Goal: Information Seeking & Learning: Learn about a topic

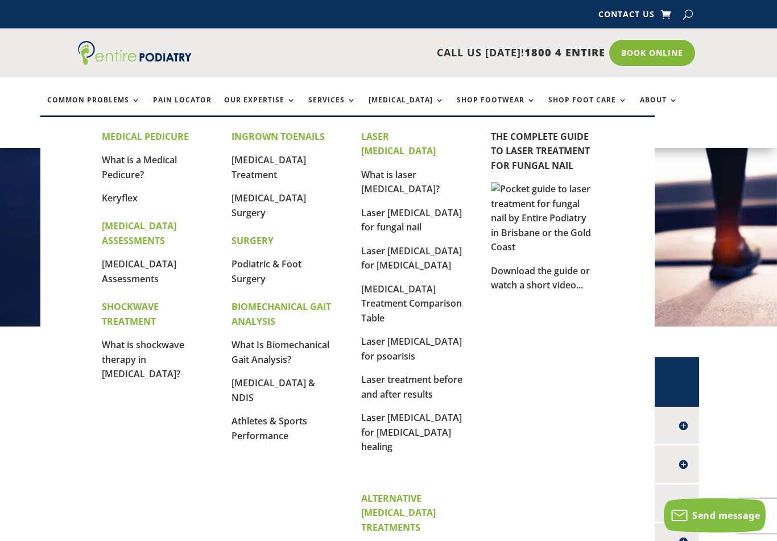
click at [13, 82] on div "Common Problems Pain Locator Our Expertise Services Orthotics Shop Footwear Sho…" at bounding box center [388, 112] width 777 height 71
click at [122, 159] on link "What is a Medical Pedicure?" at bounding box center [139, 167] width 75 height 27
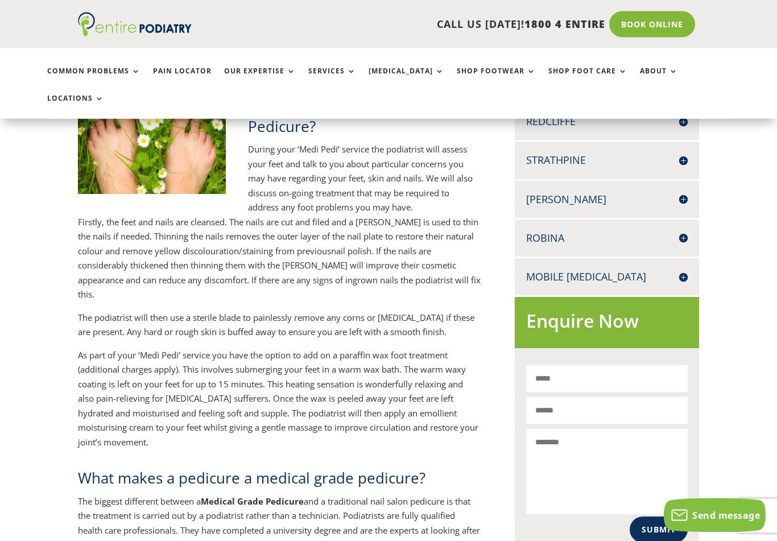
scroll to position [498, 0]
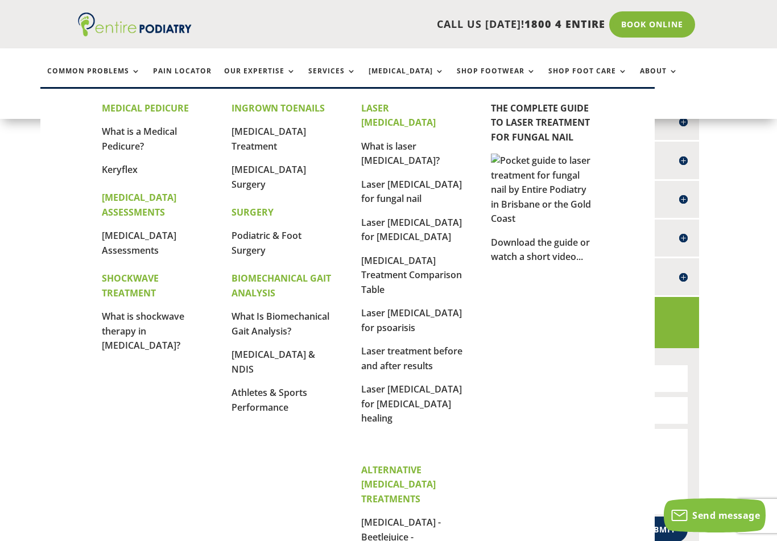
click at [146, 318] on link "What is shockwave therapy in [MEDICAL_DATA]?" at bounding box center [143, 331] width 82 height 42
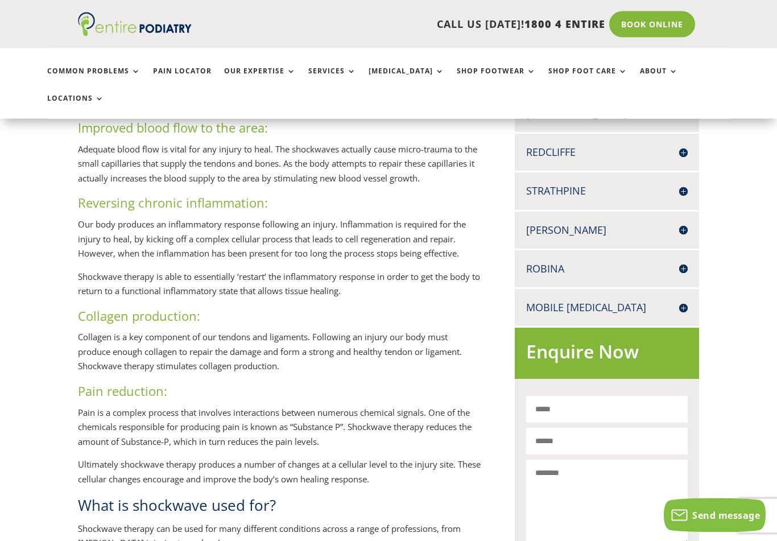
scroll to position [440, 0]
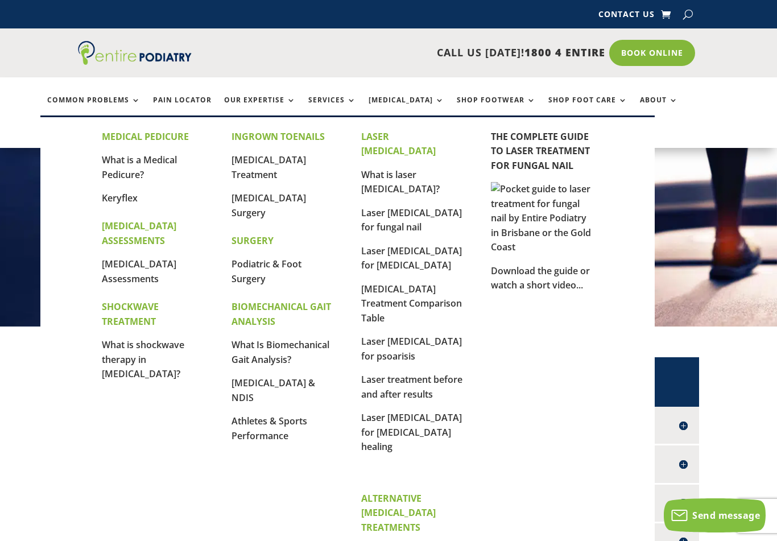
click at [265, 172] on link "[MEDICAL_DATA] Treatment" at bounding box center [268, 167] width 74 height 27
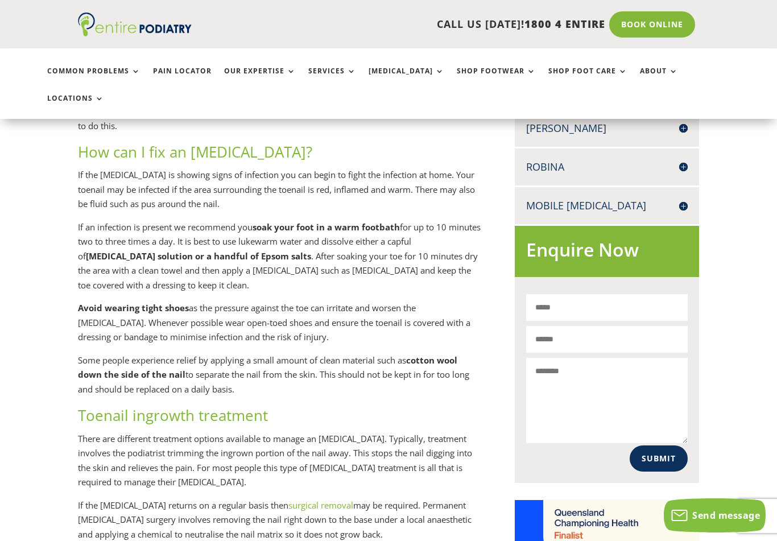
scroll to position [568, 0]
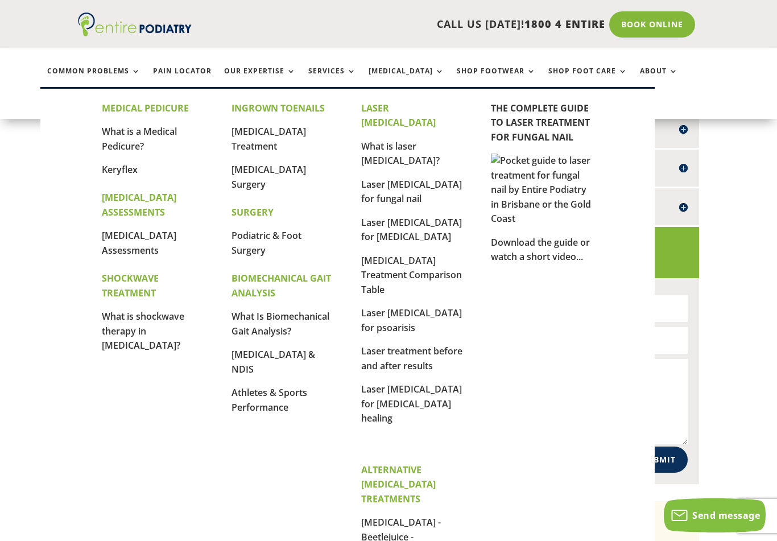
click at [265, 171] on link "[MEDICAL_DATA] Surgery" at bounding box center [268, 176] width 74 height 27
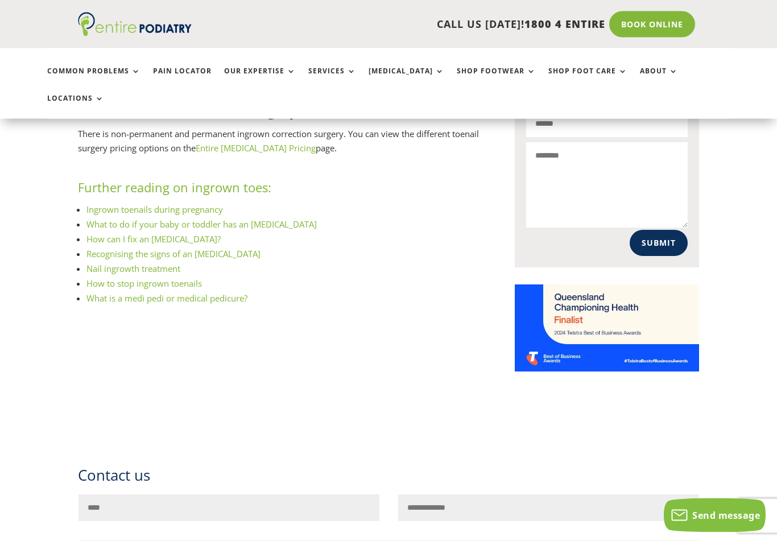
scroll to position [765, 0]
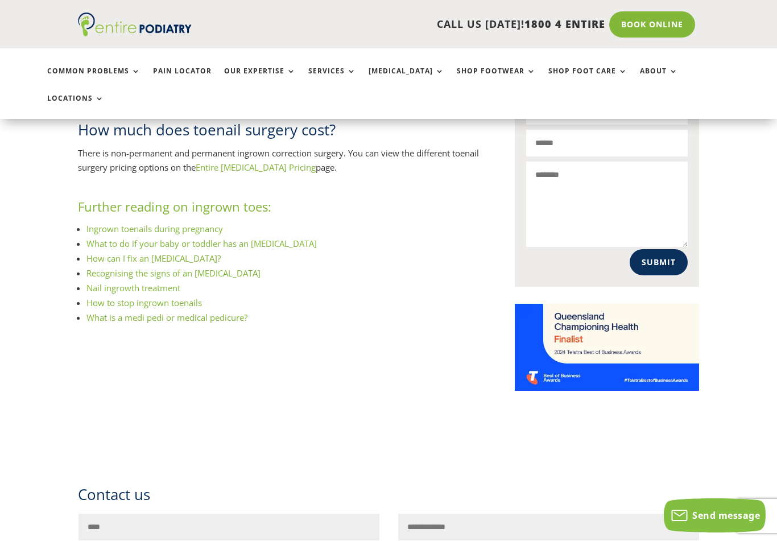
click at [147, 297] on link "How to stop ingrown toenails" at bounding box center [143, 302] width 115 height 11
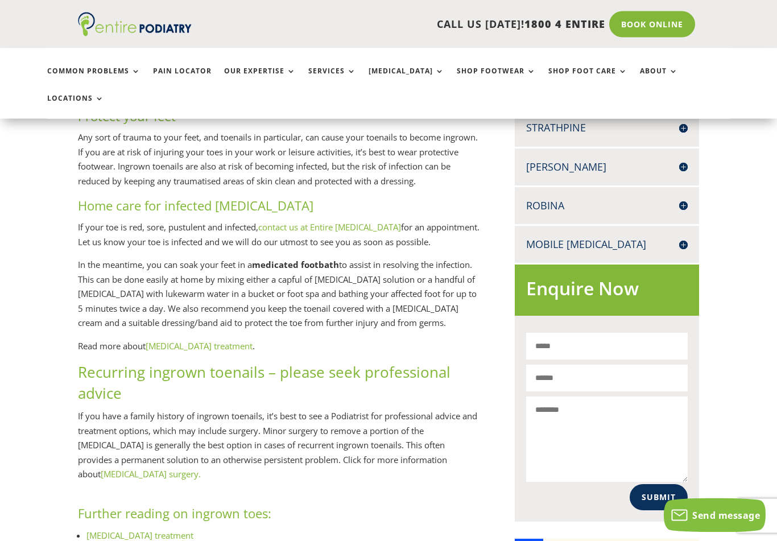
scroll to position [530, 0]
